Goal: Task Accomplishment & Management: Use online tool/utility

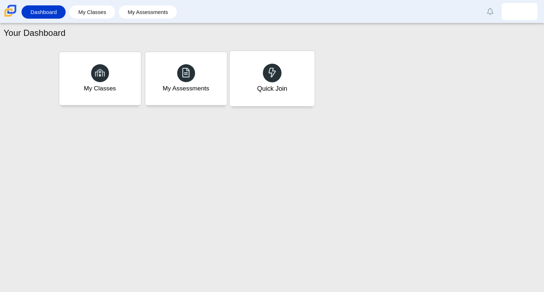
click at [266, 88] on div "Quick Join" at bounding box center [272, 88] width 30 height 9
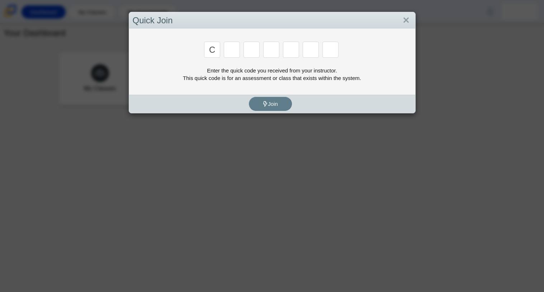
type input "c"
type input "x"
type input "h"
type input "9"
type input "m"
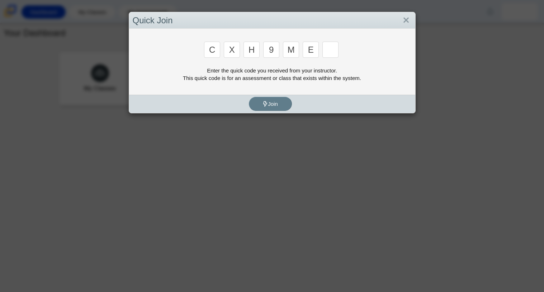
type input "e"
type input "2"
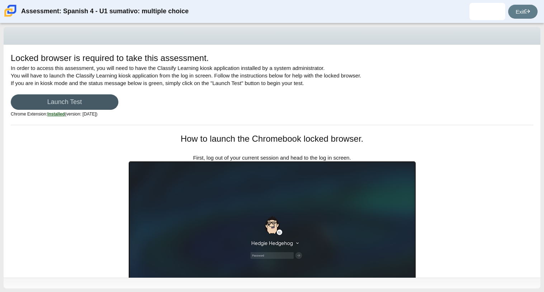
scroll to position [1, 0]
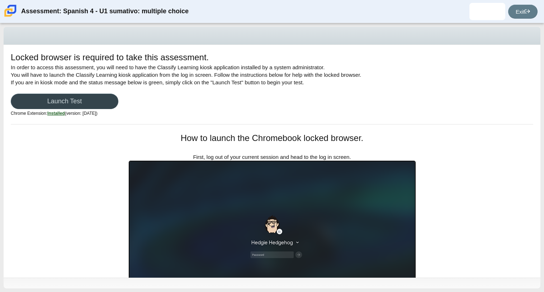
click at [58, 103] on link "Launch Test" at bounding box center [65, 101] width 108 height 15
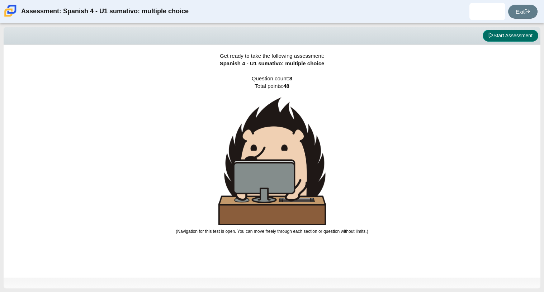
click at [495, 31] on button "Start Assessment" at bounding box center [511, 36] width 56 height 12
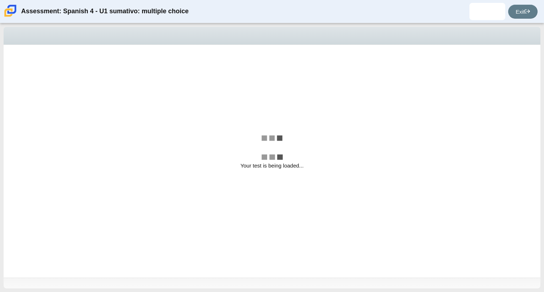
select select "a41de488-02ac-4dd5-a09b-0381ab625a77"
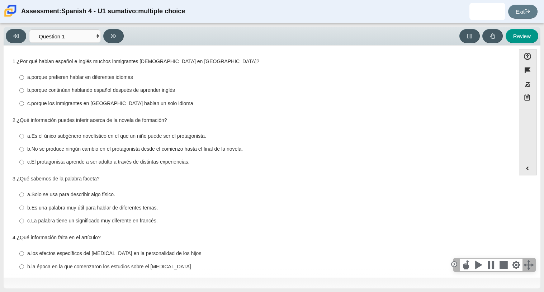
click at [391, 221] on div "c. La palabra tiene un significado muy diferente en francés." at bounding box center [264, 220] width 475 height 7
click at [24, 221] on input "c. La palabra tiene un significado muy diferente en francés. c. La palabra tien…" at bounding box center [21, 220] width 5 height 13
radio input "true"
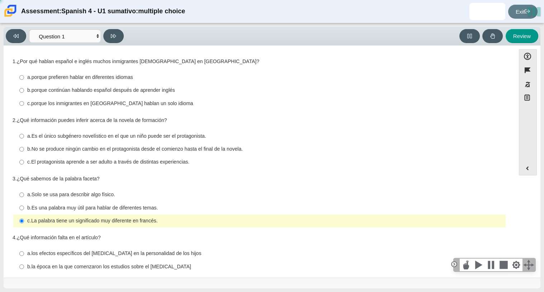
click at [391, 221] on div "c. La palabra tiene un significado muy diferente en francés." at bounding box center [264, 220] width 475 height 7
click at [24, 221] on input "c. La palabra tiene un significado muy diferente en francés. c. La palabra tien…" at bounding box center [21, 220] width 5 height 13
click at [131, 191] on label "a. Solo se usa para describir algo físico. a. Solo se usa para describir algo f…" at bounding box center [259, 194] width 491 height 13
click at [24, 191] on input "a. Solo se usa para describir algo físico. a. Solo se usa para describir algo f…" at bounding box center [21, 194] width 5 height 13
radio input "true"
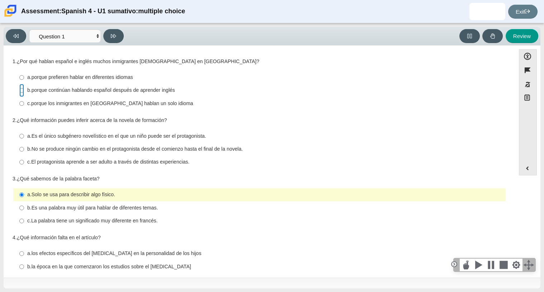
click at [22, 89] on input "b. porque continúan hablando español después de aprender inglés b. porque conti…" at bounding box center [21, 90] width 5 height 13
radio input "true"
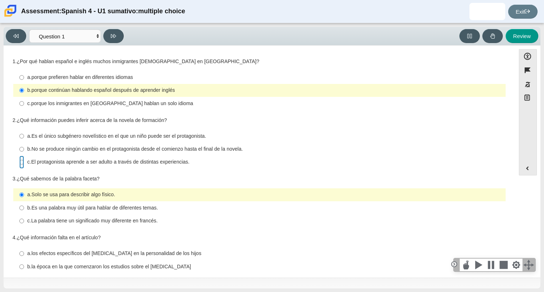
click at [23, 163] on input "c. El protagonista aprende a ser adulto a través de distintas experiencias. c. …" at bounding box center [21, 162] width 5 height 13
radio input "true"
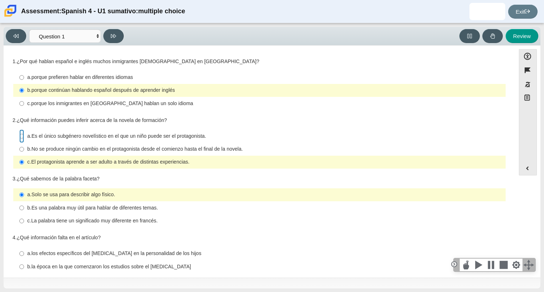
click at [23, 137] on input "a. Es el único subgénero novelístico en el que un niño puede ser el protagonist…" at bounding box center [21, 135] width 5 height 13
radio input "true"
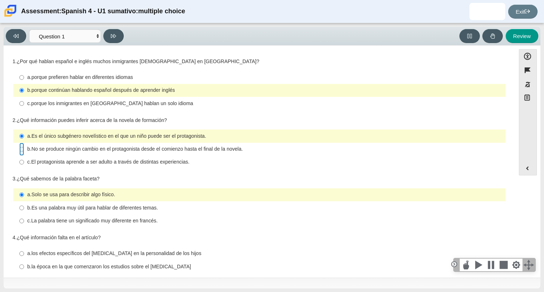
click at [22, 150] on input "b. No se produce ningún cambio en el protagonista desde el comienzo hasta el fi…" at bounding box center [21, 149] width 5 height 13
radio input "true"
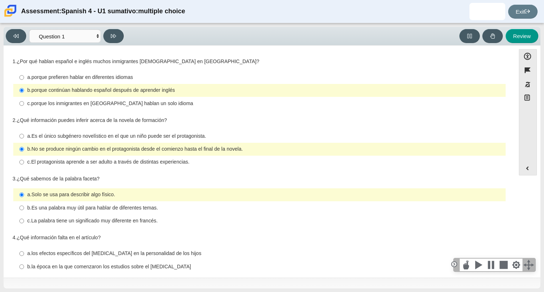
click at [24, 136] on label "a. Es el único subgénero novelístico en el que un niño puede ser el protagonist…" at bounding box center [259, 135] width 491 height 13
click at [24, 136] on input "a. Es el único subgénero novelístico en el que un niño puede ser el protagonist…" at bounding box center [21, 135] width 5 height 13
radio input "true"
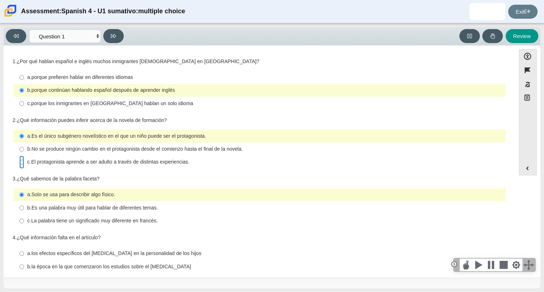
click at [23, 163] on input "c. El protagonista aprende a ser adulto a través de distintas experiencias. c. …" at bounding box center [21, 162] width 5 height 13
radio input "true"
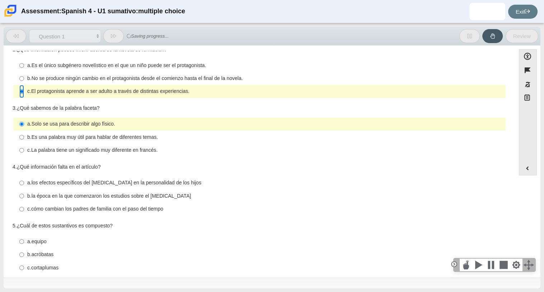
scroll to position [72, 0]
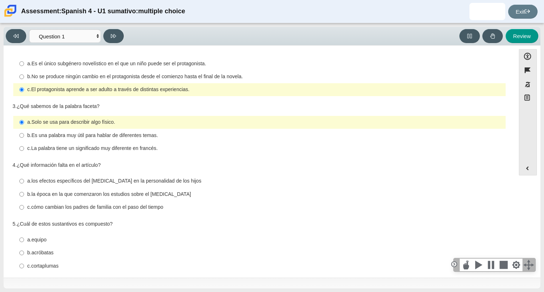
click at [25, 136] on label "b. Es una palabra muy útil para hablar de diferentes temas. b. Es una palabra m…" at bounding box center [259, 135] width 491 height 13
click at [24, 136] on input "b. Es una palabra muy útil para hablar de diferentes temas. b. Es una palabra m…" at bounding box center [21, 135] width 5 height 13
radio input "true"
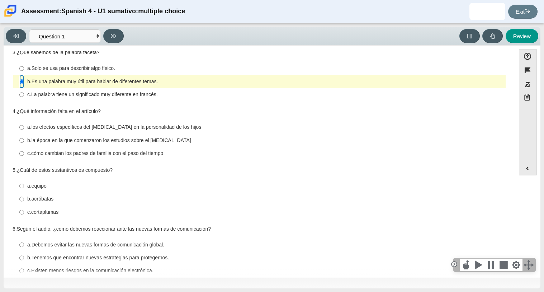
scroll to position [130, 0]
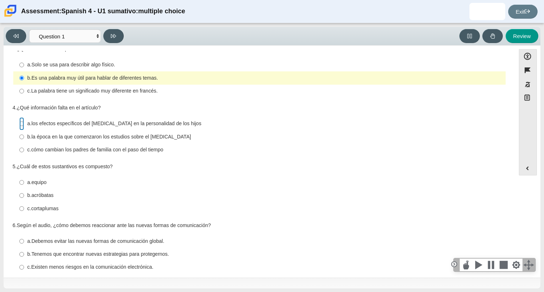
click at [21, 125] on input "a. los efectos específicos del orden de nacimiento en la personalidad de los hi…" at bounding box center [21, 123] width 5 height 13
radio input "true"
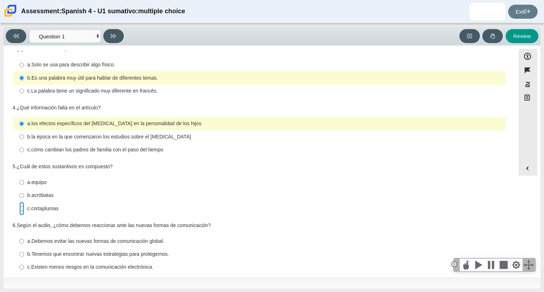
click at [20, 209] on input "c. cortaplumas c. cortaplumas" at bounding box center [21, 208] width 5 height 13
radio input "true"
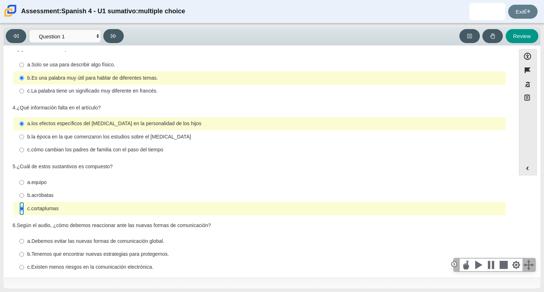
scroll to position [140, 0]
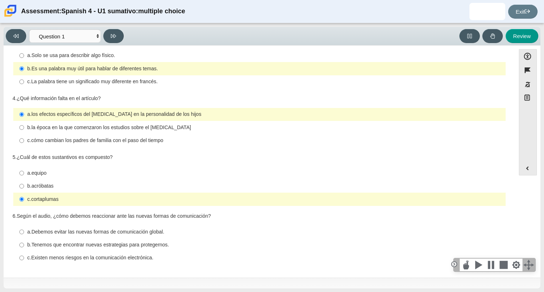
click at [28, 244] on thspan "b." at bounding box center [29, 244] width 4 height 6
click at [24, 244] on input "b. Tenemos que encontrar nuevas estrategias para protegernos. b. Tenemos que en…" at bounding box center [21, 244] width 5 height 13
radio input "true"
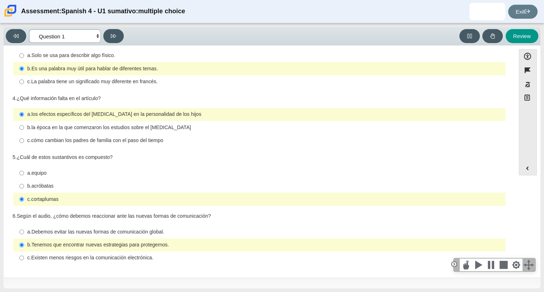
click at [95, 36] on select "Comprensión auditiva Question 1 Question 2 Question 3 Comprensión de lectura Qu…" at bounding box center [65, 35] width 72 height 13
select select "f076714a-6747-478e-936f-d582d2f603d1"
click at [29, 29] on select "Comprensión auditiva Question 1 Question 2 Question 3 Comprensión de lectura Qu…" at bounding box center [65, 35] width 72 height 13
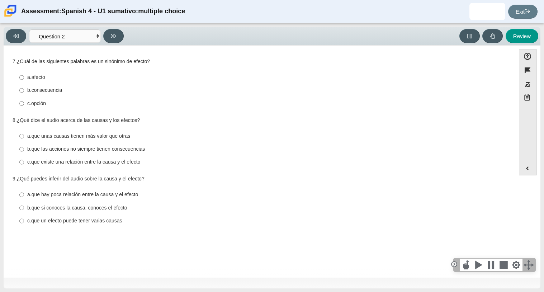
click at [24, 89] on label "b. consecuencia b. consecuencia" at bounding box center [259, 90] width 491 height 13
click at [24, 89] on input "b. consecuencia b. consecuencia" at bounding box center [21, 90] width 5 height 13
radio input "true"
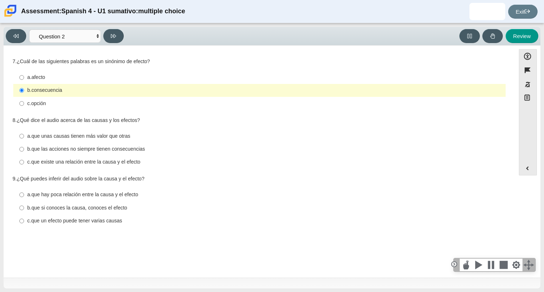
click at [68, 159] on thspan "que existe una relación entre la causa y el efecto" at bounding box center [85, 161] width 109 height 6
click at [24, 159] on input "c. que existe una relación entre la causa y el efecto c. que existe una relació…" at bounding box center [21, 162] width 5 height 13
radio input "true"
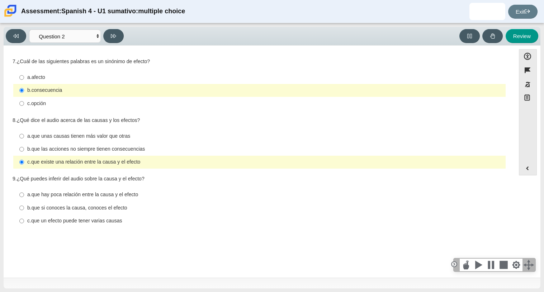
click at [67, 208] on thspan "que si conoces la causa, conoces el efecto" at bounding box center [80, 207] width 96 height 6
click at [24, 208] on input "b. que si conoces la causa, conoces el efecto b. que si conoces la causa, conoc…" at bounding box center [21, 207] width 5 height 13
radio input "true"
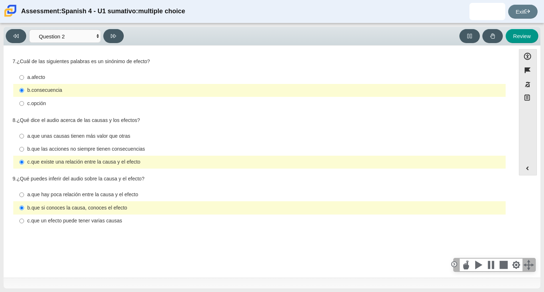
click at [72, 196] on thspan "que hay poca relación entre la causa y el efecto" at bounding box center [85, 194] width 107 height 6
click at [24, 196] on input "a. que hay poca relación entre la causa y el efecto a. que hay poca relación en…" at bounding box center [21, 194] width 5 height 13
radio input "true"
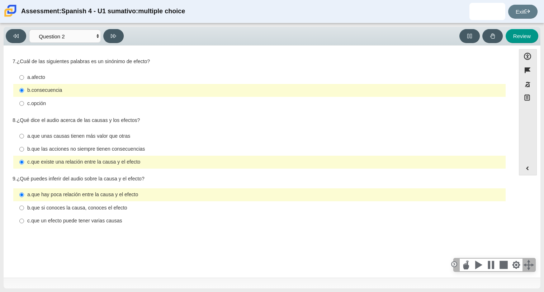
click at [63, 219] on thspan "que un efecto puede tener varias causas" at bounding box center [76, 220] width 91 height 6
click at [24, 219] on input "c. que un efecto puede tener varias causas c. que un efecto puede tener varias …" at bounding box center [21, 220] width 5 height 13
radio input "true"
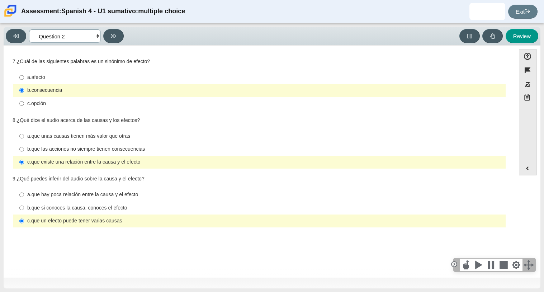
click at [95, 37] on select "Comprensión auditiva Question 1 Question 2 Question 3 Comprensión de lectura Qu…" at bounding box center [65, 35] width 72 height 13
click at [215, 129] on label "a. que unas causas tienen más valor que otras a. que unas causas tienen más val…" at bounding box center [259, 135] width 491 height 13
click at [24, 129] on input "a. que unas causas tienen más valor que otras a. que unas causas tienen más val…" at bounding box center [21, 135] width 5 height 13
radio input "true"
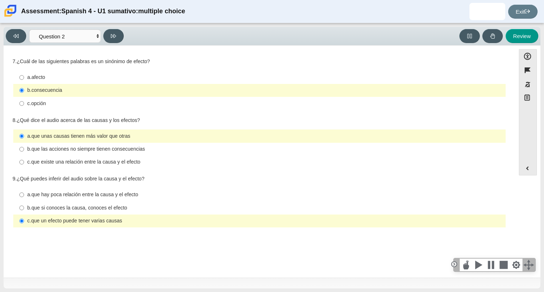
click at [207, 163] on div "c. que existe una relación entre la causa y el efecto" at bounding box center [264, 161] width 475 height 7
click at [24, 163] on input "c. que existe una relación entre la causa y el efecto c. que existe una relació…" at bounding box center [21, 162] width 5 height 13
radio input "true"
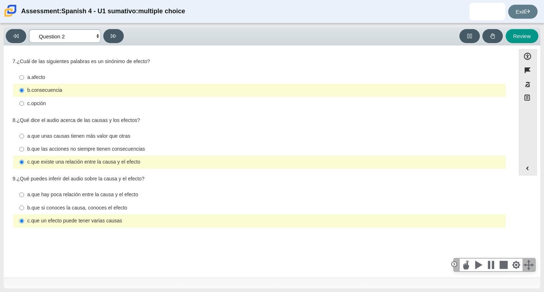
click at [94, 37] on select "Comprensión auditiva Question 1 Question 2 Question 3 Comprensión de lectura Qu…" at bounding box center [65, 35] width 72 height 13
select select "955d698b-f94a-4dc0-b255-03112f50ff9e"
click at [29, 29] on select "Comprensión auditiva Question 1 Question 2 Question 3 Comprensión de lectura Qu…" at bounding box center [65, 35] width 72 height 13
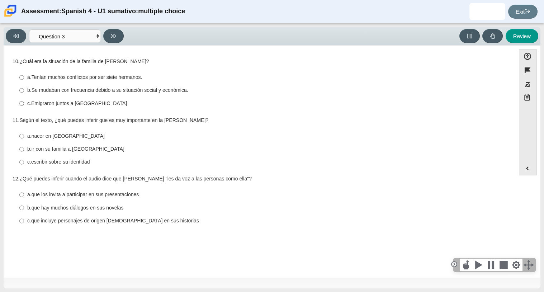
click at [122, 90] on thspan "Se mudaban con frecuencia debido a su situación social y económica." at bounding box center [110, 90] width 157 height 6
click at [24, 90] on input "b. Se mudaban con frecuencia debido a su situación social y económica. b. Se mu…" at bounding box center [21, 90] width 5 height 13
radio input "true"
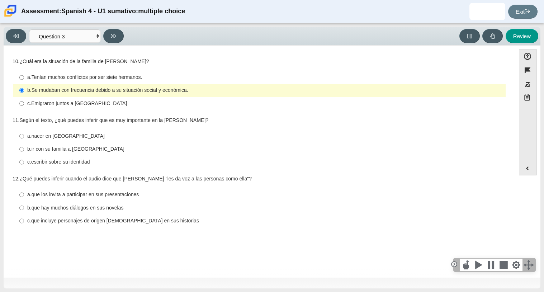
click at [38, 158] on label "c. escribir sobre su identidad c. escribir sobre su identidad" at bounding box center [259, 162] width 491 height 13
click at [24, 158] on input "c. escribir sobre su identidad c. escribir sobre su identidad" at bounding box center [21, 162] width 5 height 13
radio input "true"
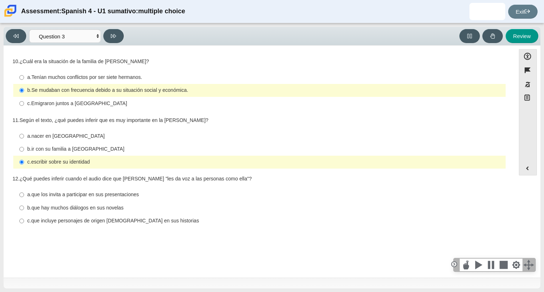
click at [93, 219] on thspan "que incluye personajes de origen mexicano en sus historias" at bounding box center [115, 220] width 168 height 6
click at [24, 219] on input "c. que incluye personajes de origen mexicano en sus historias c. que incluye pe…" at bounding box center [21, 220] width 5 height 13
radio input "true"
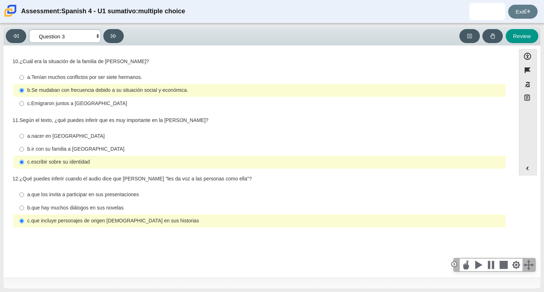
click at [97, 37] on select "Comprensión auditiva Question 1 Question 2 Question 3 Comprensión de lectura Qu…" at bounding box center [65, 35] width 72 height 13
select select "390cf710-00ed-41bc-9fa6-d48920198324"
click at [29, 29] on select "Comprensión auditiva Question 1 Question 2 Question 3 Comprensión de lectura Qu…" at bounding box center [65, 35] width 72 height 13
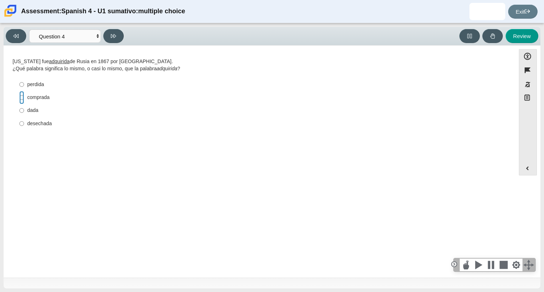
click at [23, 97] on input "comprada comprada" at bounding box center [21, 97] width 5 height 13
radio input "true"
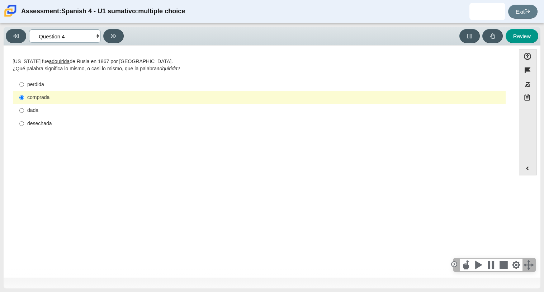
click at [86, 35] on select "Comprensión auditiva Question 1 Question 2 Question 3 Comprensión de lectura Qu…" at bounding box center [65, 35] width 72 height 13
click at [17, 110] on label "dada dada" at bounding box center [259, 110] width 491 height 13
click at [19, 110] on input "dada dada" at bounding box center [21, 110] width 5 height 13
radio input "true"
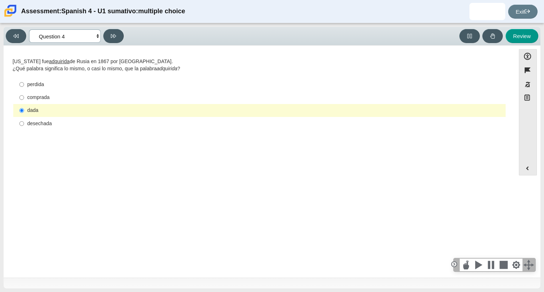
click at [87, 33] on select "Comprensión auditiva Question 1 Question 2 Question 3 Comprensión de lectura Qu…" at bounding box center [65, 35] width 72 height 13
click at [29, 29] on select "Comprensión auditiva Question 1 Question 2 Question 3 Comprensión de lectura Qu…" at bounding box center [65, 35] width 72 height 13
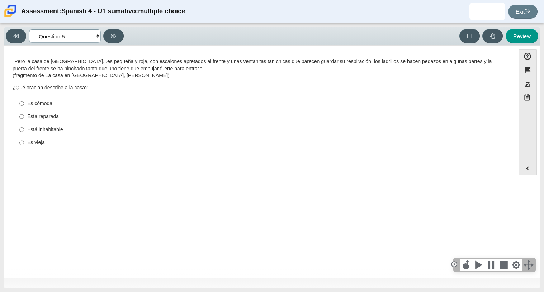
click at [75, 37] on select "Comprensión auditiva Question 1 Question 2 Question 3 Comprensión de lectura Qu…" at bounding box center [65, 35] width 72 height 13
click at [29, 29] on select "Comprensión auditiva Question 1 Question 2 Question 3 Comprensión de lectura Qu…" at bounding box center [65, 35] width 72 height 13
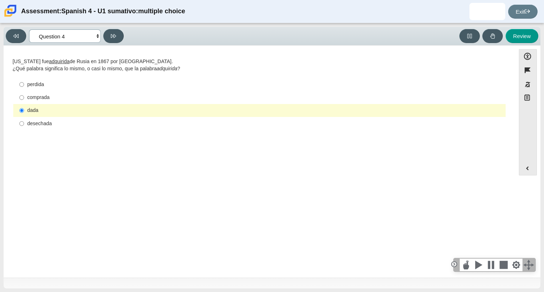
click at [90, 37] on select "Comprensión auditiva Question 1 Question 2 Question 3 Comprensión de lectura Qu…" at bounding box center [65, 35] width 72 height 13
select select "de5bc71e-117a-4bdd-886d-d95d03d193af"
click at [29, 29] on select "Comprensión auditiva Question 1 Question 2 Question 3 Comprensión de lectura Qu…" at bounding box center [65, 35] width 72 height 13
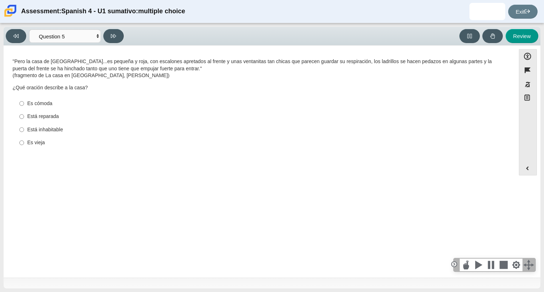
click at [47, 144] on div "Es vieja" at bounding box center [264, 142] width 475 height 7
click at [24, 144] on input "Es vieja Es vieja" at bounding box center [21, 142] width 5 height 13
radio input "true"
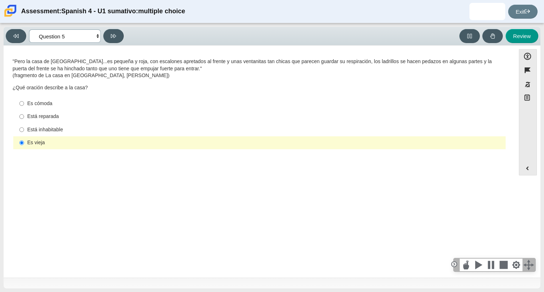
click at [83, 34] on select "Comprensión auditiva Question 1 Question 2 Question 3 Comprensión de lectura Qu…" at bounding box center [65, 35] width 72 height 13
select select "ad9780d8-5edb-414e-87ea-0bcd5a75287a"
click at [29, 29] on select "Comprensión auditiva Question 1 Question 2 Question 3 Comprensión de lectura Qu…" at bounding box center [65, 35] width 72 height 13
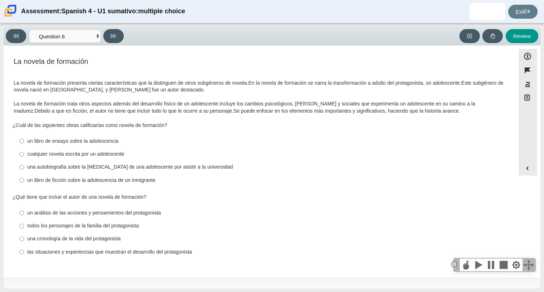
click at [52, 141] on div "un libro de ensayo sobre la adolescencia" at bounding box center [264, 141] width 475 height 7
click at [24, 141] on input "un libro de ensayo sobre la adolescencia un libro de ensayo sobre la adolescenc…" at bounding box center [21, 140] width 5 height 13
radio input "true"
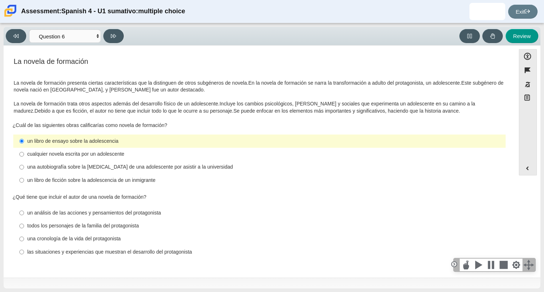
click at [36, 237] on div "una cronología de la vida del protagonista" at bounding box center [264, 238] width 475 height 7
click at [24, 237] on input "una cronología de la vida del protagonista una cronología de la vida del protag…" at bounding box center [21, 238] width 5 height 13
radio input "true"
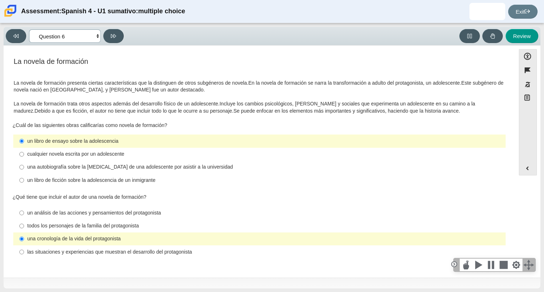
click at [93, 33] on select "Comprensión auditiva Question 1 Question 2 Question 3 Comprensión de lectura Qu…" at bounding box center [65, 35] width 72 height 13
click at [91, 35] on select "Comprensión auditiva Question 1 Question 2 Question 3 Comprensión de lectura Qu…" at bounding box center [65, 35] width 72 height 13
select select "6168cc92-63b6-45d3-a929-0b9cba560165"
click at [29, 29] on select "Comprensión auditiva Question 1 Question 2 Question 3 Comprensión de lectura Qu…" at bounding box center [65, 35] width 72 height 13
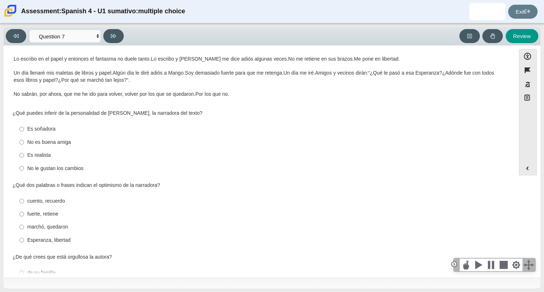
scroll to position [128, 0]
click at [62, 124] on label "Es soñadora Es soñadora" at bounding box center [259, 128] width 491 height 13
click at [24, 124] on input "Es soñadora Es soñadora" at bounding box center [21, 128] width 5 height 13
radio input "true"
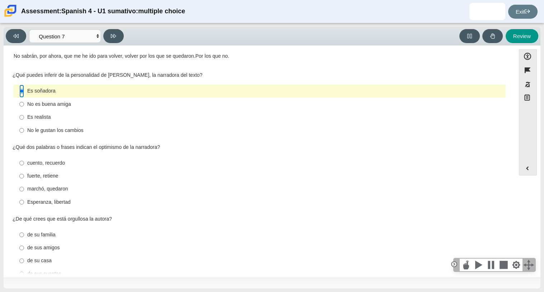
scroll to position [171, 0]
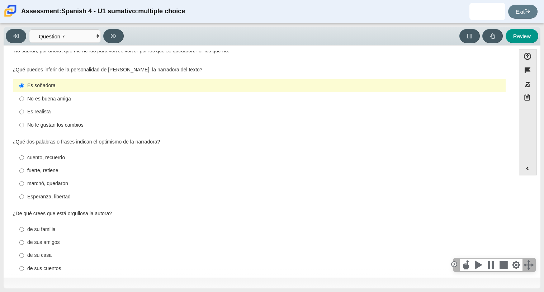
click at [52, 196] on div "Esperanza, libertad" at bounding box center [264, 196] width 475 height 7
click at [24, 196] on input "Esperanza, libertad Esperanza, libertad" at bounding box center [21, 196] width 5 height 13
radio input "true"
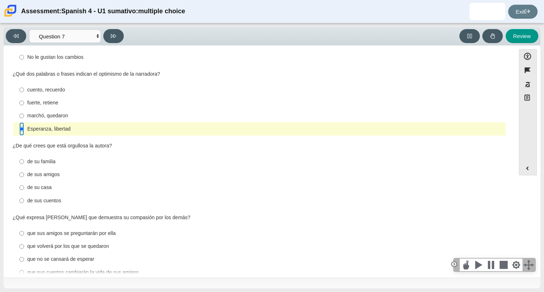
scroll to position [254, 0]
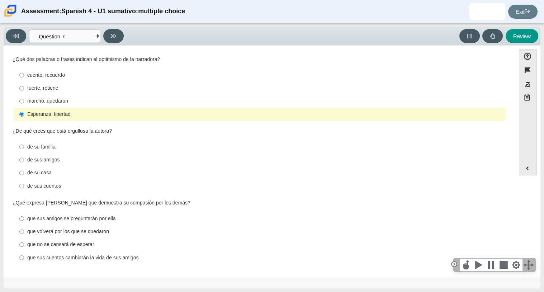
click at [68, 182] on div "de sus cuentos" at bounding box center [264, 185] width 475 height 7
click at [24, 182] on input "de sus cuentos de sus cuentos" at bounding box center [21, 185] width 5 height 13
radio input "true"
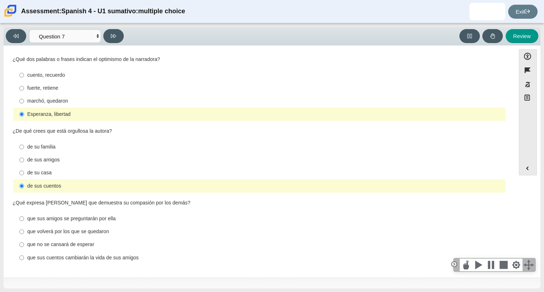
click at [41, 254] on div "que sus cuentos cambiarán la vida de sus amigos" at bounding box center [264, 257] width 475 height 7
click at [24, 254] on input "que sus cuentos cambiarán la vida de sus amigos que sus cuentos cambiarán la vi…" at bounding box center [21, 257] width 5 height 13
radio input "true"
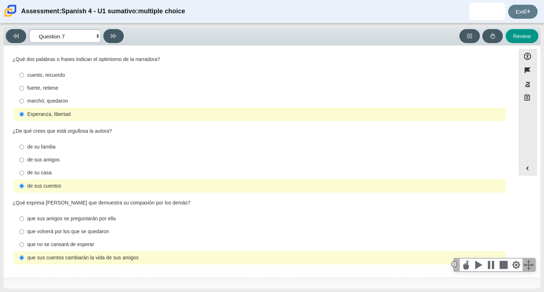
click at [91, 32] on select "Comprensión auditiva Question 1 Question 2 Question 3 Comprensión de lectura Qu…" at bounding box center [65, 35] width 72 height 13
select select "98fe3b59-0d4b-482f-94e6-cc4dee5e60d3"
click at [29, 29] on select "Comprensión auditiva Question 1 Question 2 Question 3 Comprensión de lectura Qu…" at bounding box center [65, 35] width 72 height 13
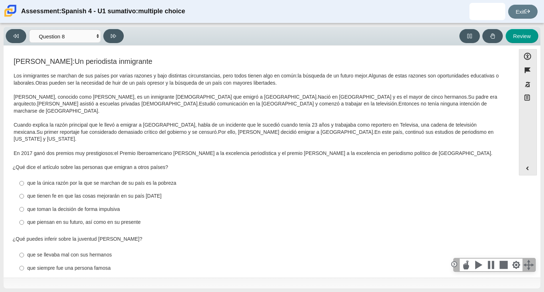
scroll to position [16, 0]
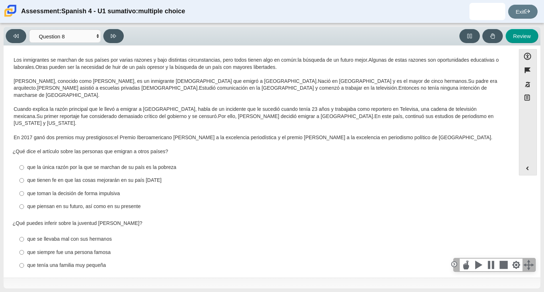
click at [65, 177] on div "que tienen fe en que las cosas mejorarán en su país natal" at bounding box center [264, 180] width 475 height 7
click at [24, 174] on input "que tienen fe en que las cosas mejorarán en su país natal que tienen fe en que …" at bounding box center [21, 180] width 5 height 13
radio input "true"
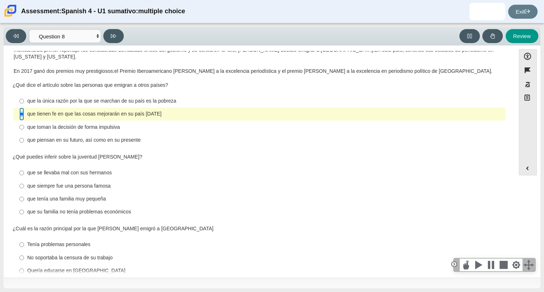
scroll to position [86, 0]
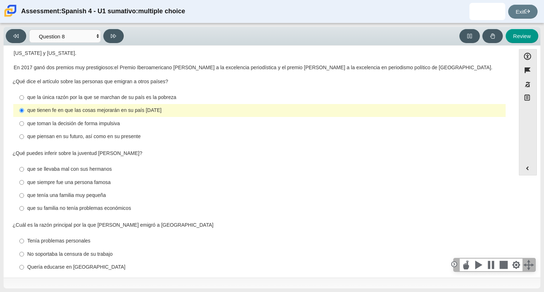
click at [68, 179] on div "que siempre fue una persona famosa" at bounding box center [264, 182] width 475 height 7
click at [24, 176] on input "que siempre fue una persona famosa que siempre fue una persona famosa" at bounding box center [21, 182] width 5 height 13
radio input "true"
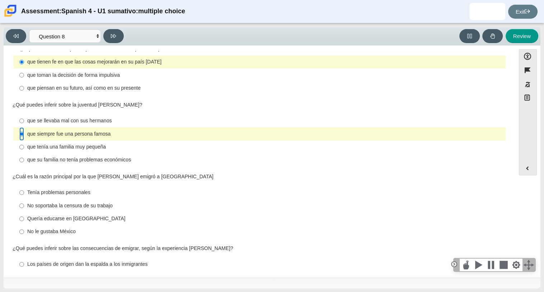
scroll to position [136, 0]
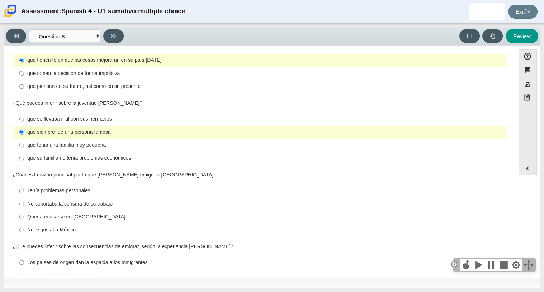
click at [75, 115] on div "que se llevaba mal con sus hermanos" at bounding box center [264, 118] width 475 height 7
click at [24, 113] on input "que se llevaba mal con sus hermanos que se llevaba mal con sus hermanos" at bounding box center [21, 119] width 5 height 13
radio input "true"
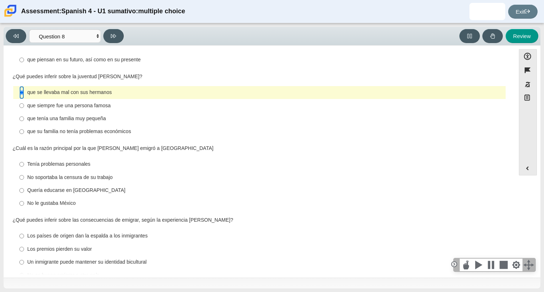
scroll to position [163, 0]
click at [80, 98] on label "que siempre fue una persona famosa que siempre fue una persona famosa" at bounding box center [259, 104] width 491 height 13
click at [24, 98] on input "que siempre fue una persona famosa que siempre fue una persona famosa" at bounding box center [21, 104] width 5 height 13
radio input "true"
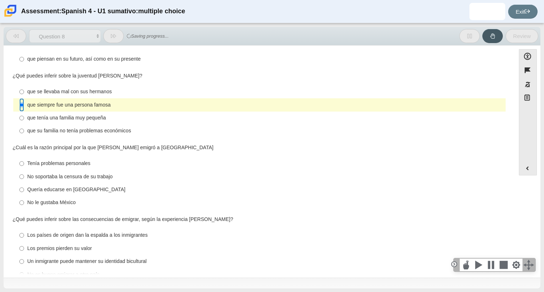
scroll to position [166, 0]
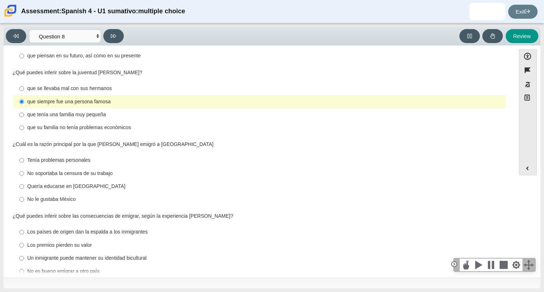
click at [80, 157] on div "Tenía problemas personales" at bounding box center [264, 160] width 475 height 7
click at [24, 154] on input "Tenía problemas personales Tenía problemas personales" at bounding box center [21, 160] width 5 height 13
radio input "true"
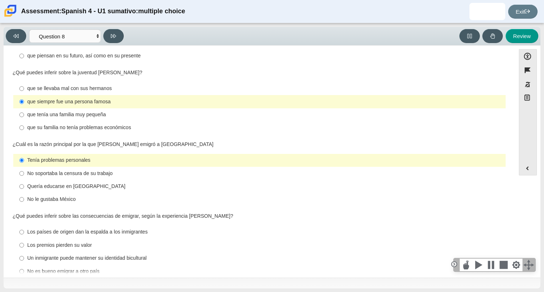
click at [98, 255] on div "Un inmigrante puede mantener su identidad bicultural" at bounding box center [264, 258] width 475 height 7
click at [24, 252] on input "Un inmigrante puede mantener su identidad bicultural Un inmigrante puede manten…" at bounding box center [21, 258] width 5 height 13
radio input "true"
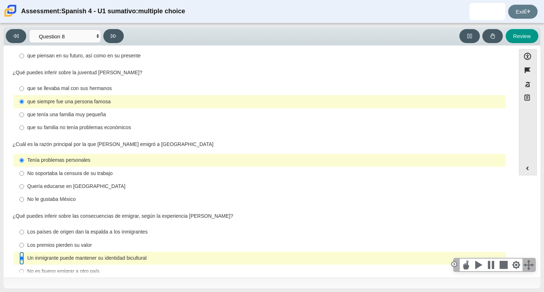
scroll to position [0, 0]
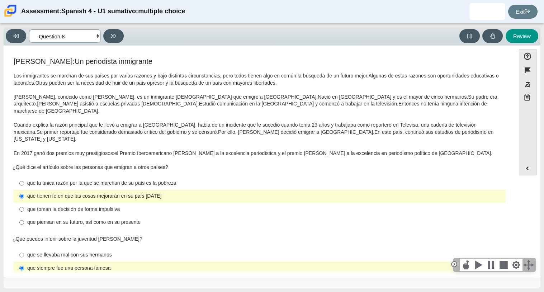
click at [92, 40] on select "Comprensión auditiva Question 1 Question 2 Question 3 Comprensión de lectura Qu…" at bounding box center [65, 35] width 72 height 13
click at [29, 29] on select "Comprensión auditiva Question 1 Question 2 Question 3 Comprensión de lectura Qu…" at bounding box center [65, 35] width 72 height 13
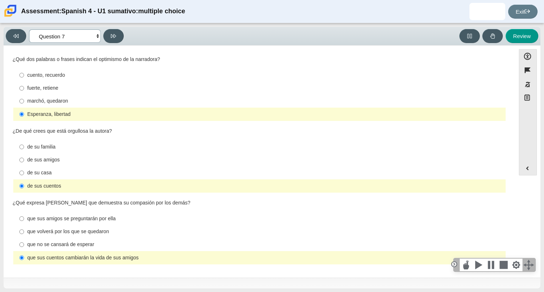
click at [94, 32] on select "Comprensión auditiva Question 1 Question 2 Question 3 Comprensión de lectura Qu…" at bounding box center [65, 35] width 72 height 13
click at [29, 29] on select "Comprensión auditiva Question 1 Question 2 Question 3 Comprensión de lectura Qu…" at bounding box center [65, 35] width 72 height 13
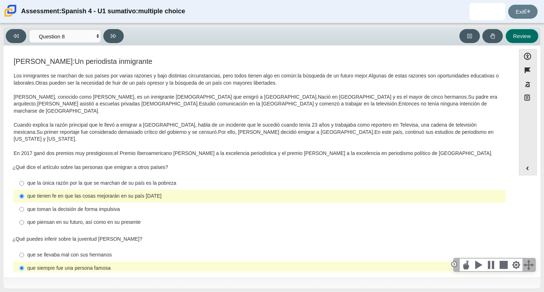
click at [528, 29] on button "Review" at bounding box center [522, 36] width 33 height 14
select select "review"
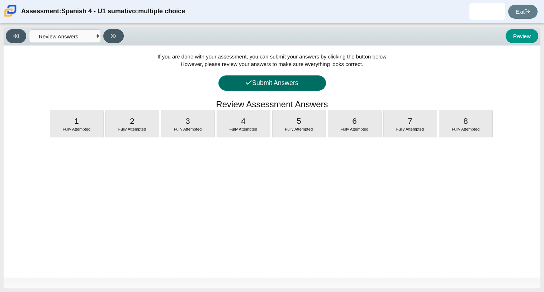
click at [313, 82] on button "Submit Answers" at bounding box center [272, 82] width 108 height 15
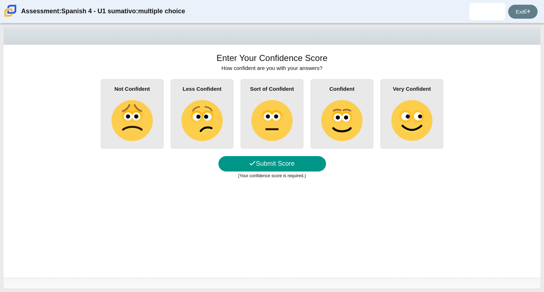
click at [261, 114] on img at bounding box center [271, 120] width 41 height 41
click at [0, 0] on input "Sort of Confident" at bounding box center [0, 0] width 0 height 0
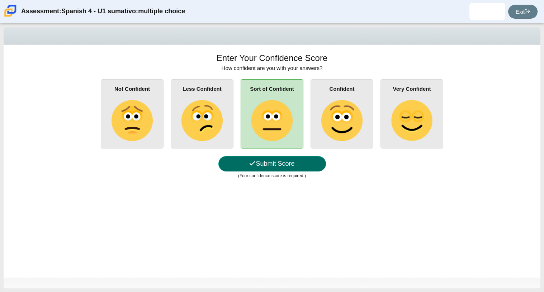
click at [268, 158] on button "Submit Score" at bounding box center [272, 163] width 108 height 15
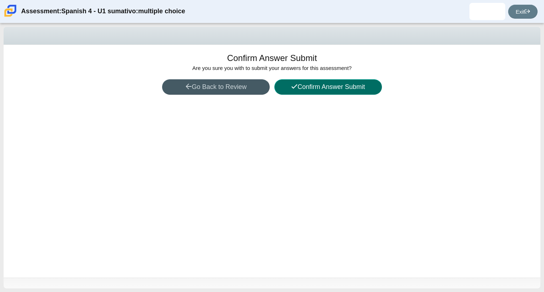
click at [360, 84] on button "Confirm Answer Submit" at bounding box center [328, 86] width 108 height 15
